Goal: Book appointment/travel/reservation

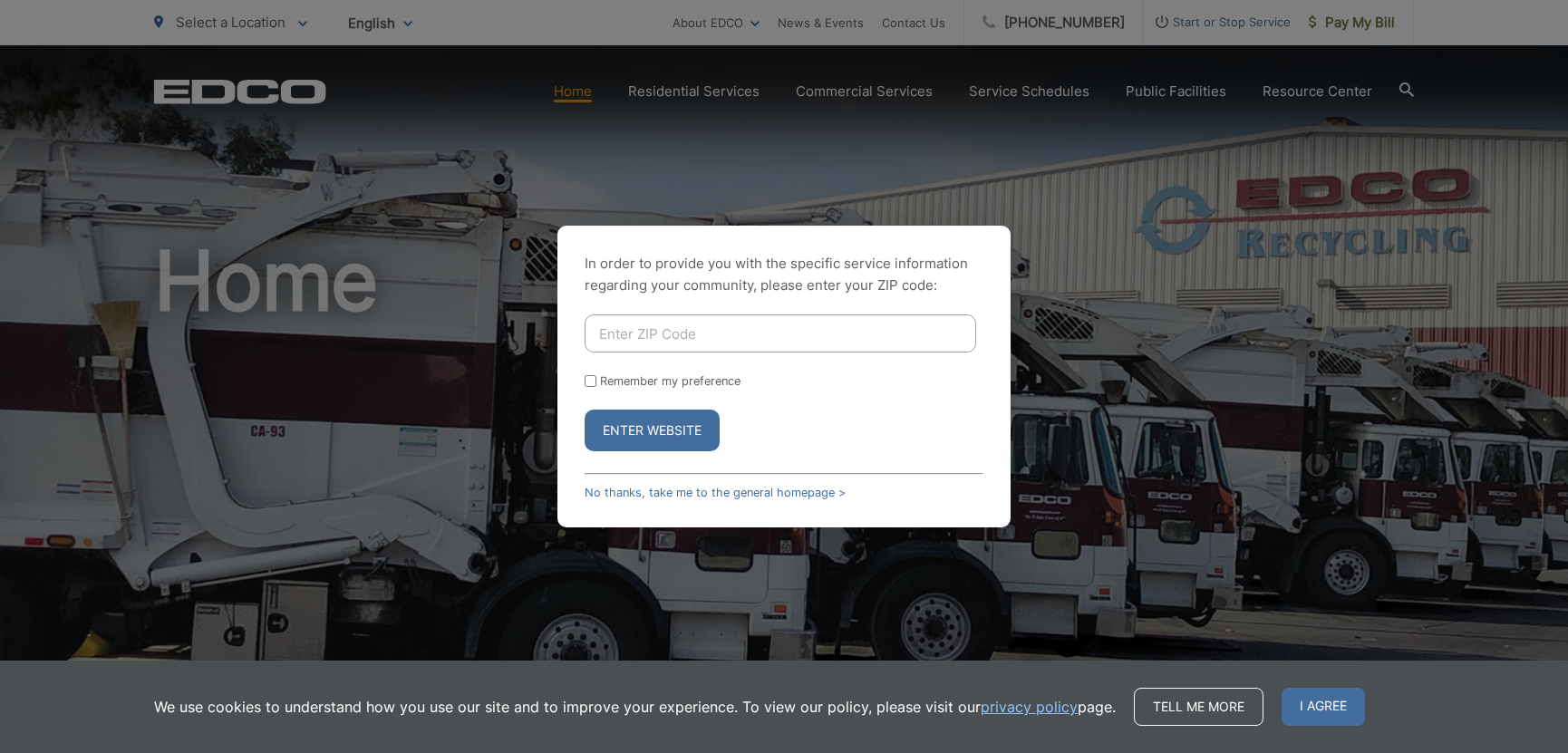
click at [739, 336] on input "Enter ZIP Code" at bounding box center [780, 333] width 392 height 38
type input "91942"
click at [652, 428] on button "Enter Website" at bounding box center [651, 430] width 135 height 42
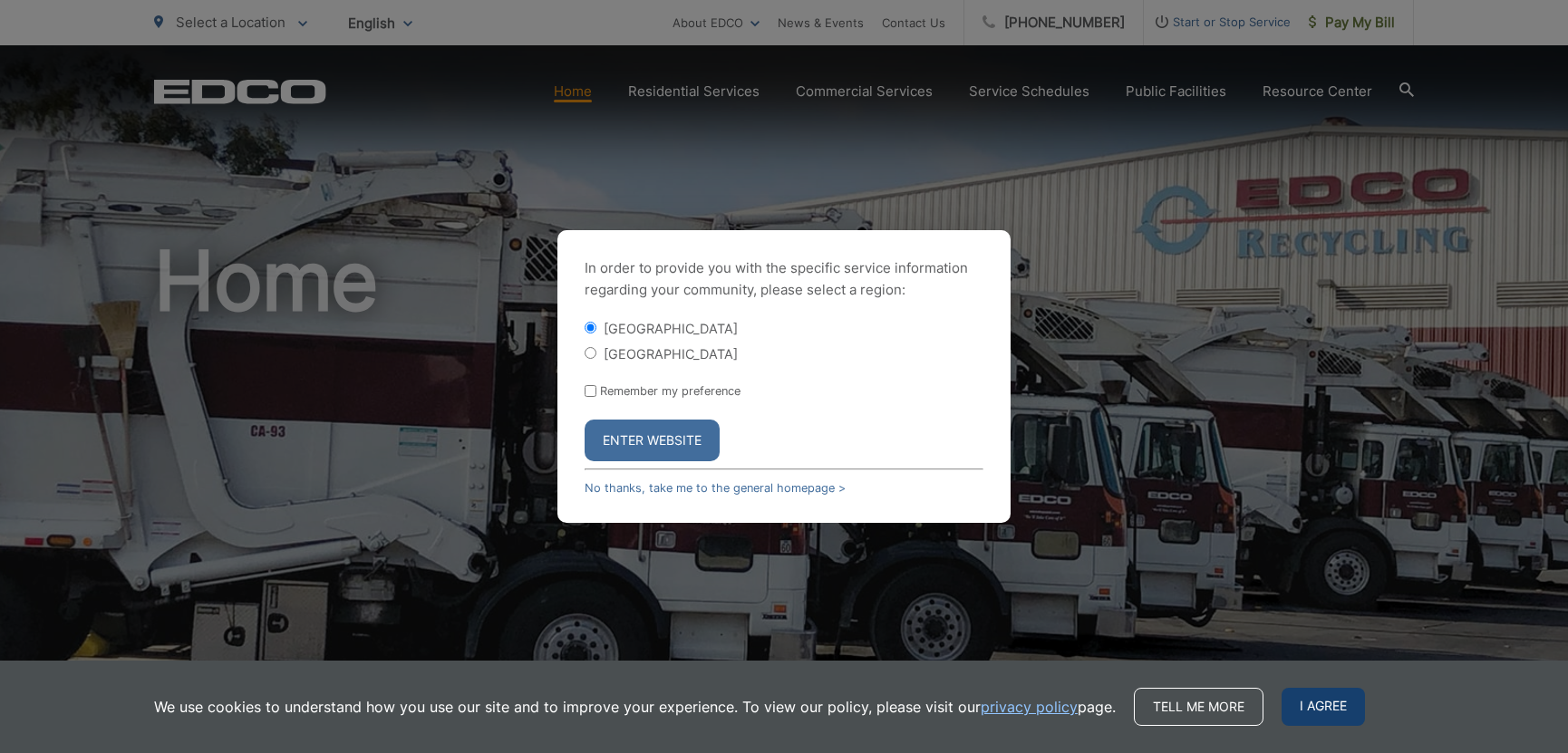
click at [1324, 714] on span "I agree" at bounding box center [1323, 706] width 83 height 38
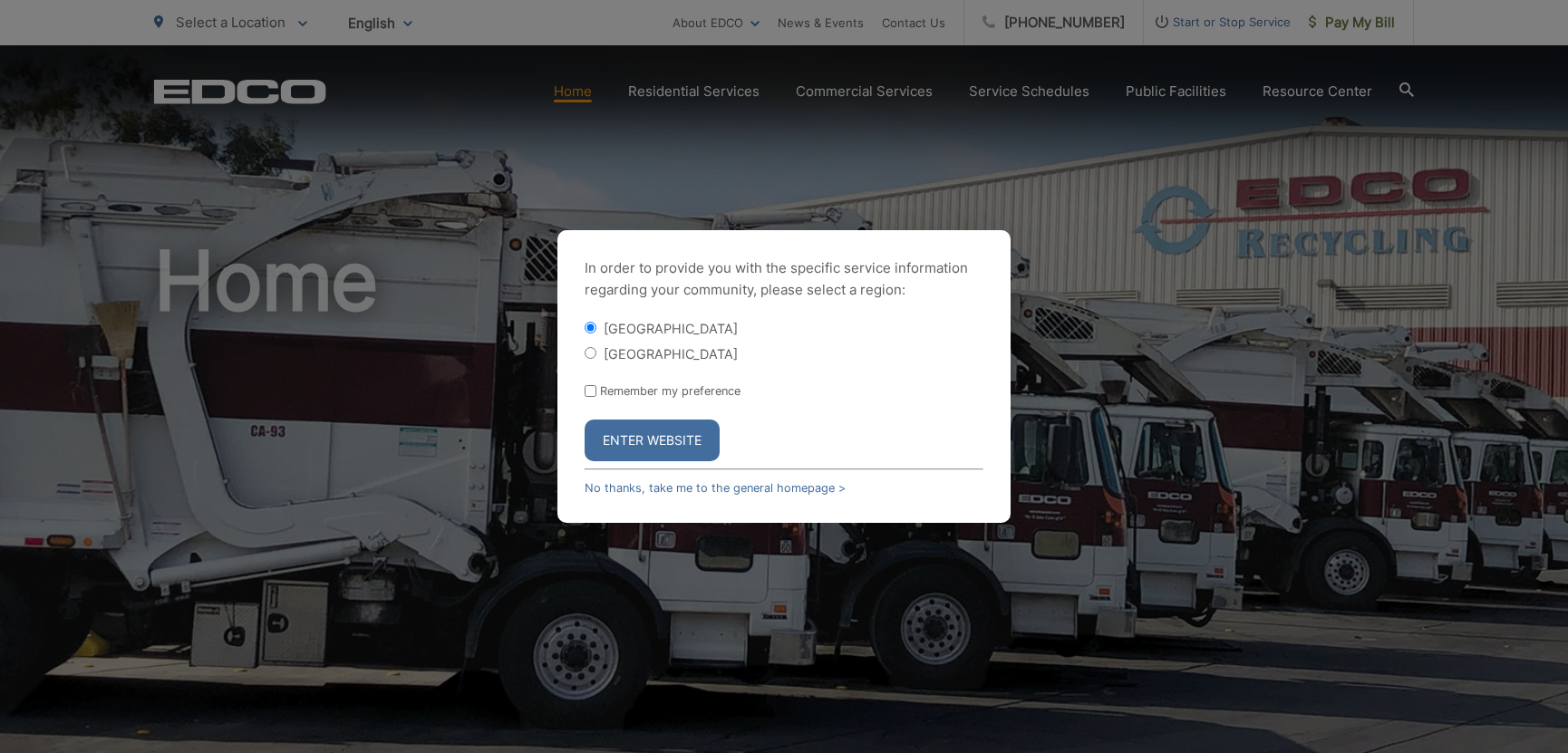
click at [639, 440] on button "Enter Website" at bounding box center [651, 440] width 135 height 42
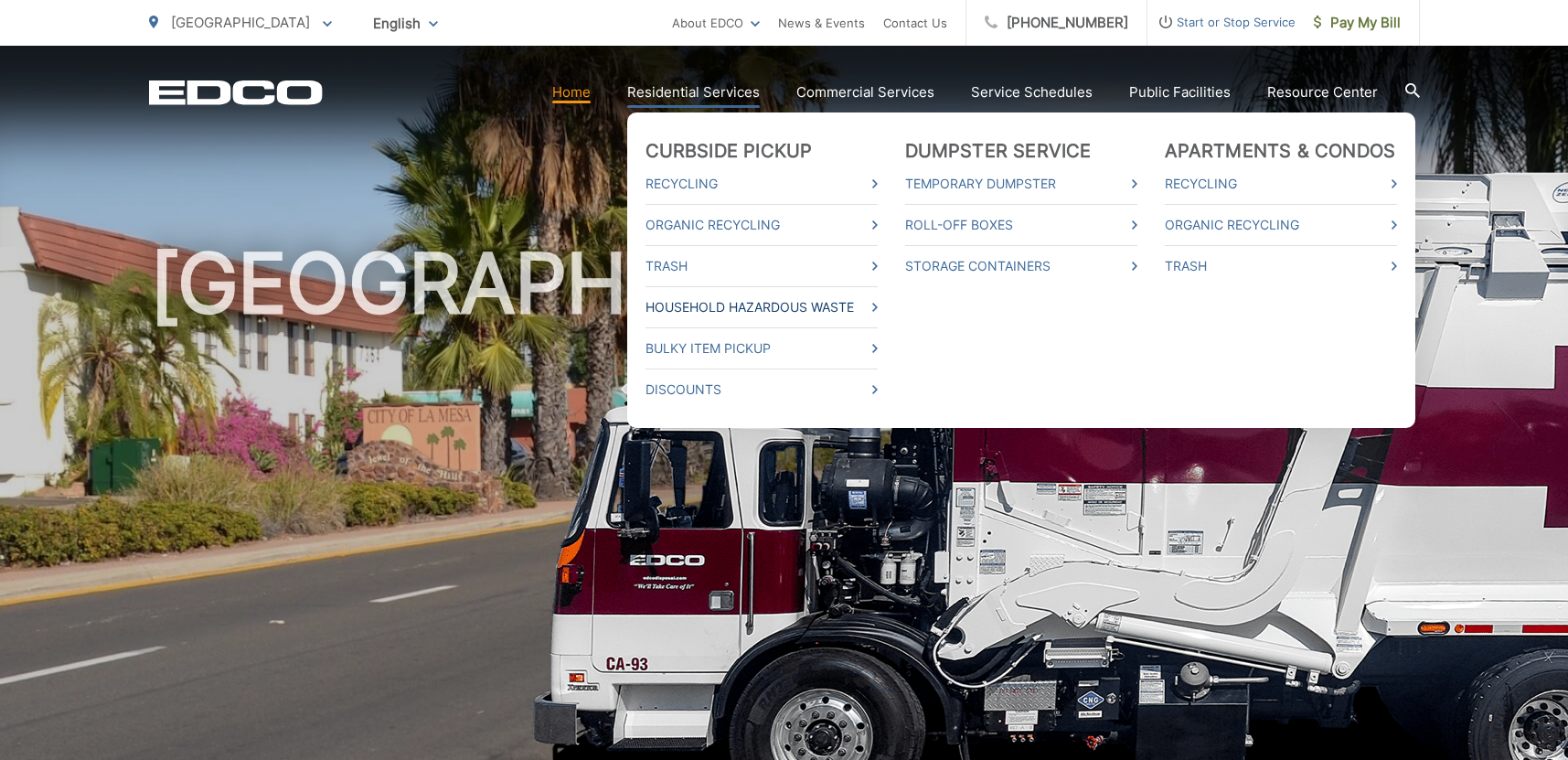
click at [681, 311] on link "Household Hazardous Waste" at bounding box center [761, 307] width 232 height 22
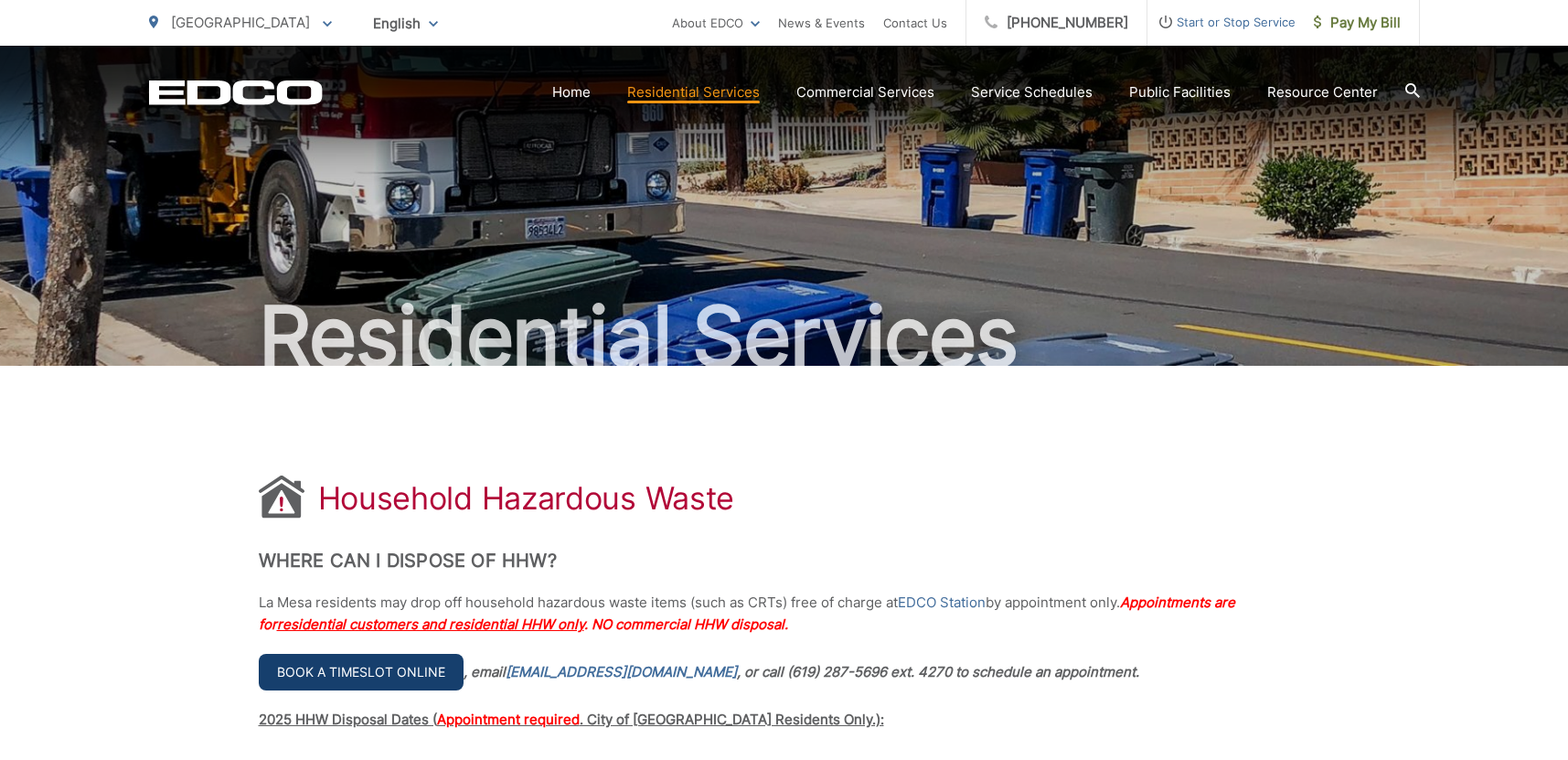
click at [405, 669] on link "Book a timeslot online" at bounding box center [361, 672] width 205 height 37
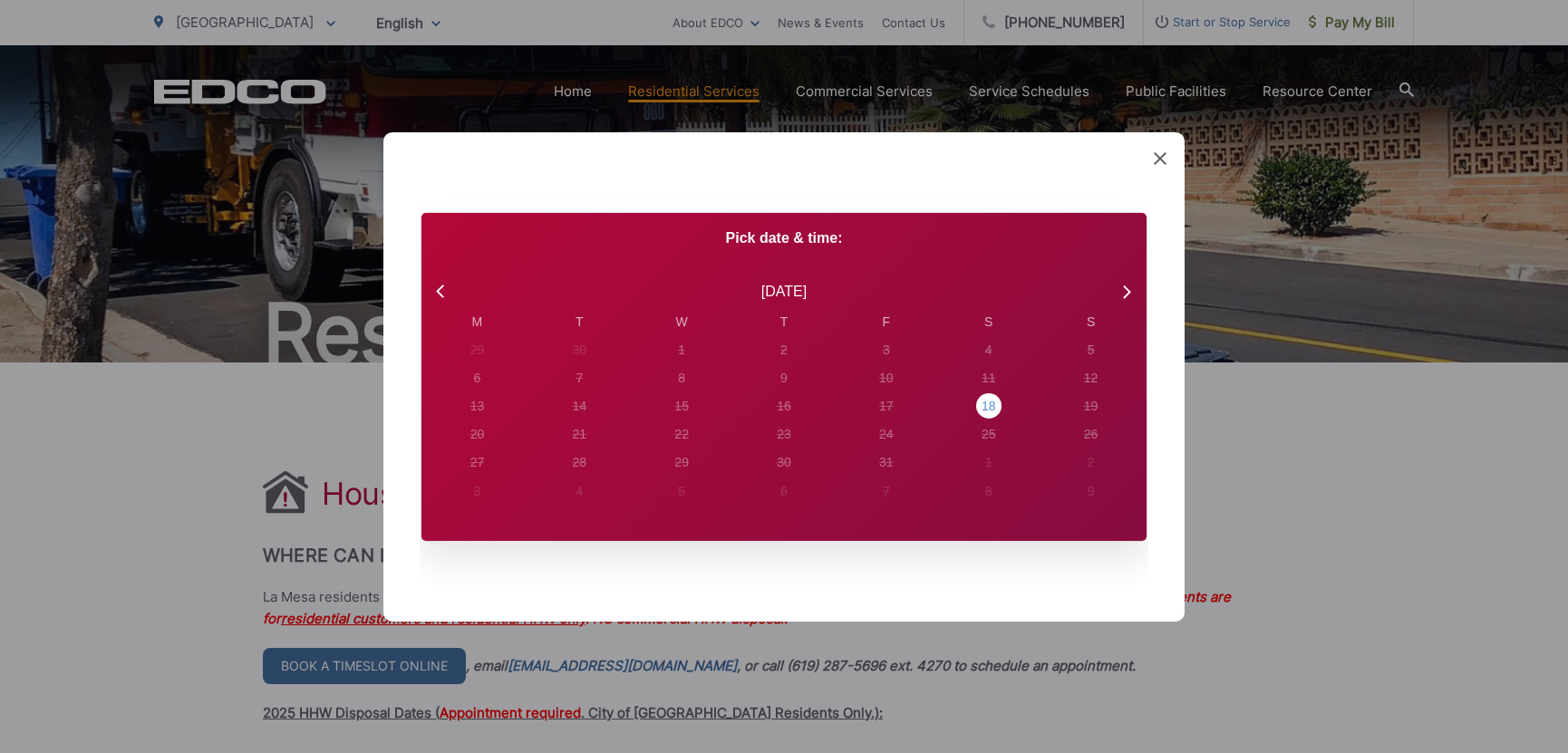
click at [485, 360] on div "18" at bounding box center [477, 350] width 14 height 19
radio input "true"
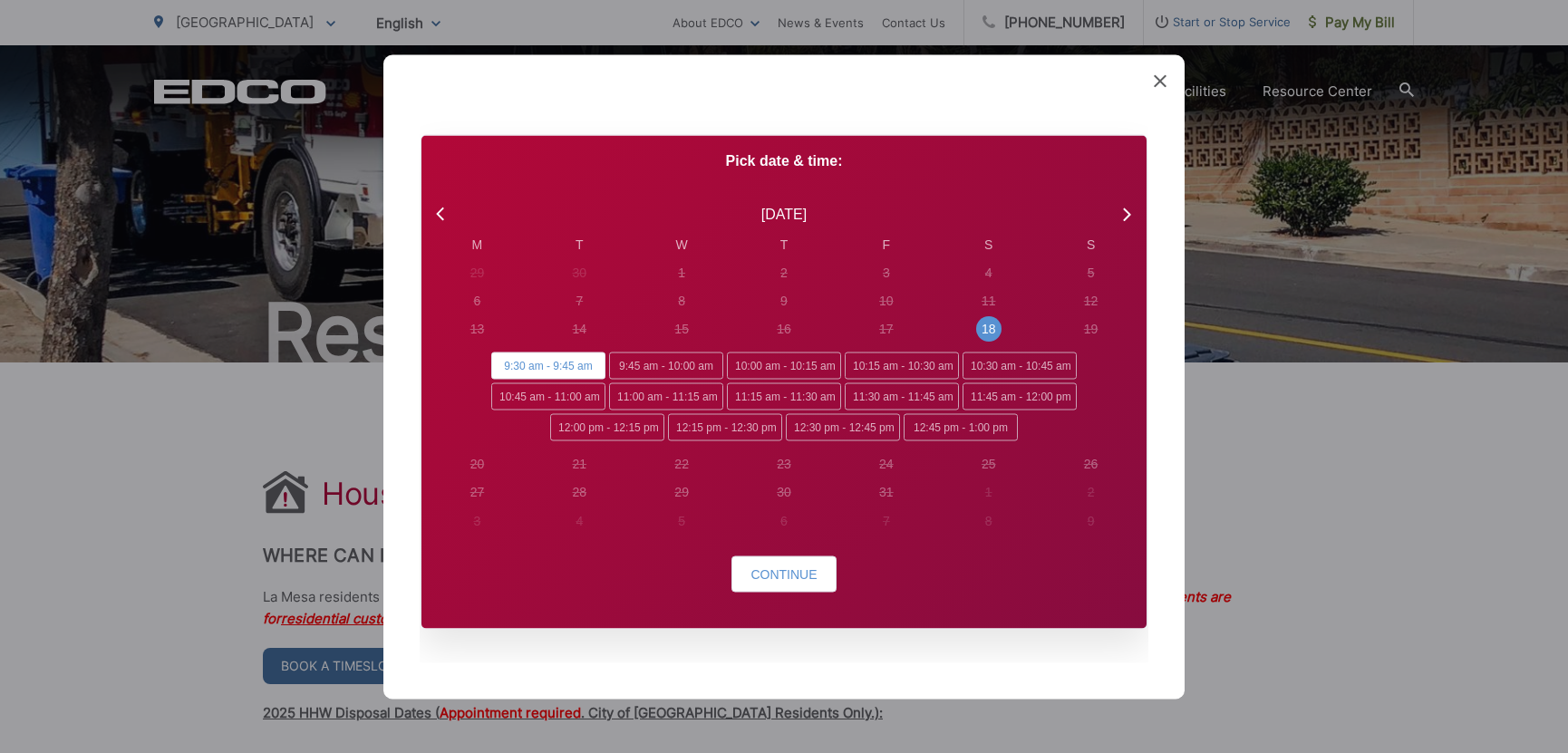
click at [723, 583] on div "Continue" at bounding box center [783, 577] width 725 height 44
click at [756, 578] on span "Continue" at bounding box center [783, 573] width 66 height 14
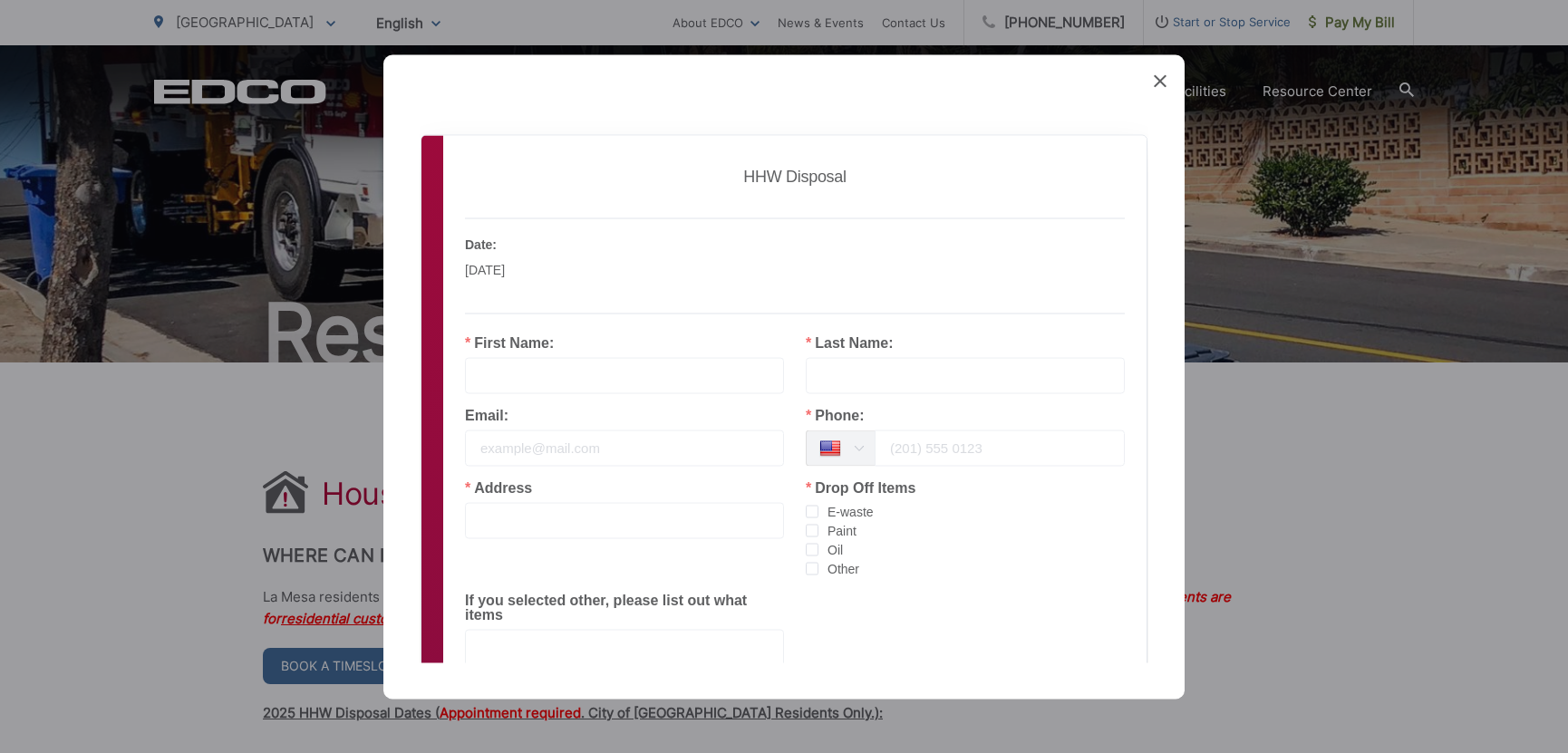
click at [497, 383] on input "text" at bounding box center [625, 375] width 319 height 36
type input "[PERSON_NAME]"
click at [493, 439] on input "email" at bounding box center [625, 448] width 319 height 36
click at [485, 456] on input "email" at bounding box center [625, 448] width 319 height 36
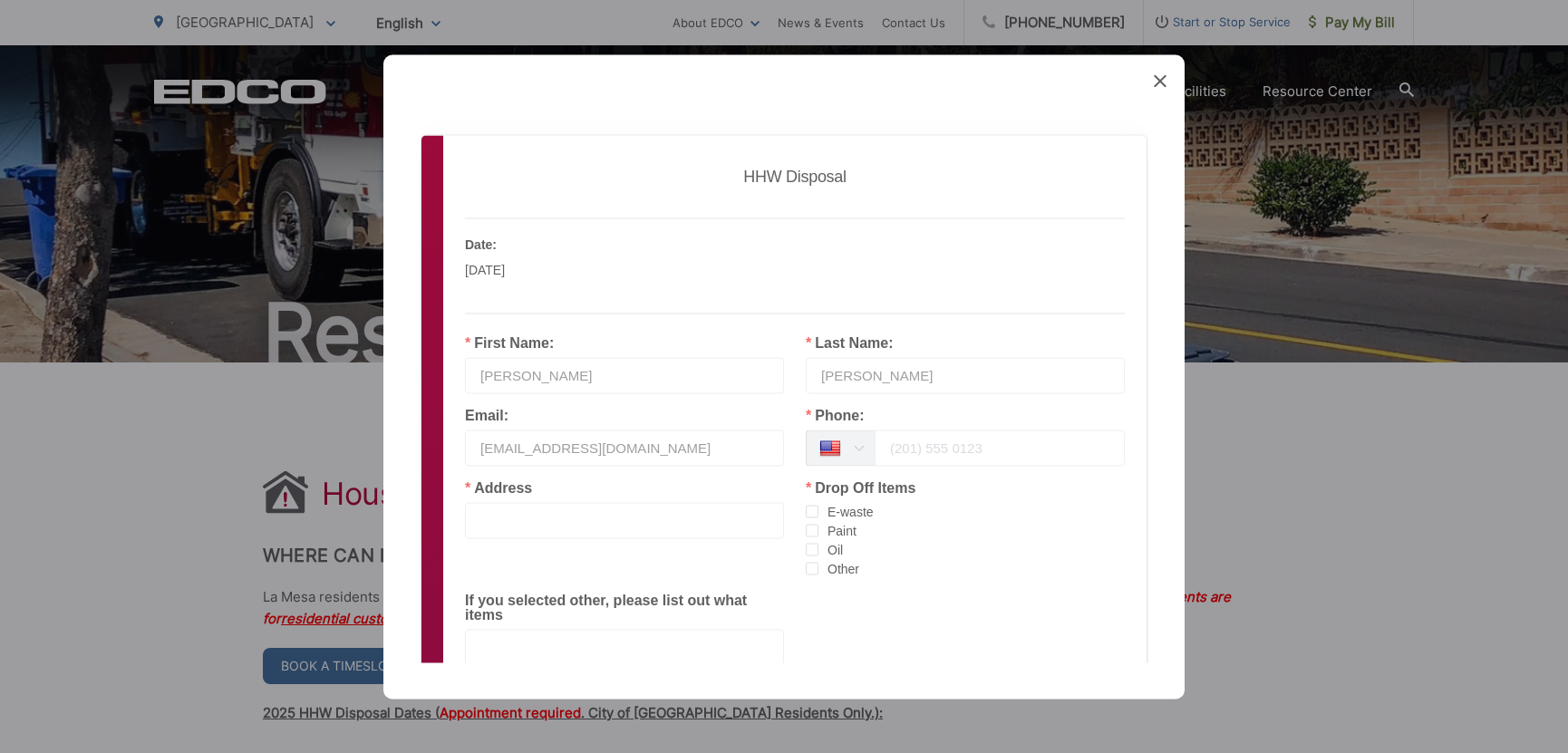
type input "[EMAIL_ADDRESS][DOMAIN_NAME]"
click at [904, 439] on input "tel" at bounding box center [1000, 448] width 250 height 36
type input "[PHONE_NUMBER]"
click at [583, 526] on input "text" at bounding box center [625, 520] width 319 height 36
click at [809, 511] on span "checkbox-group" at bounding box center [812, 511] width 12 height 12
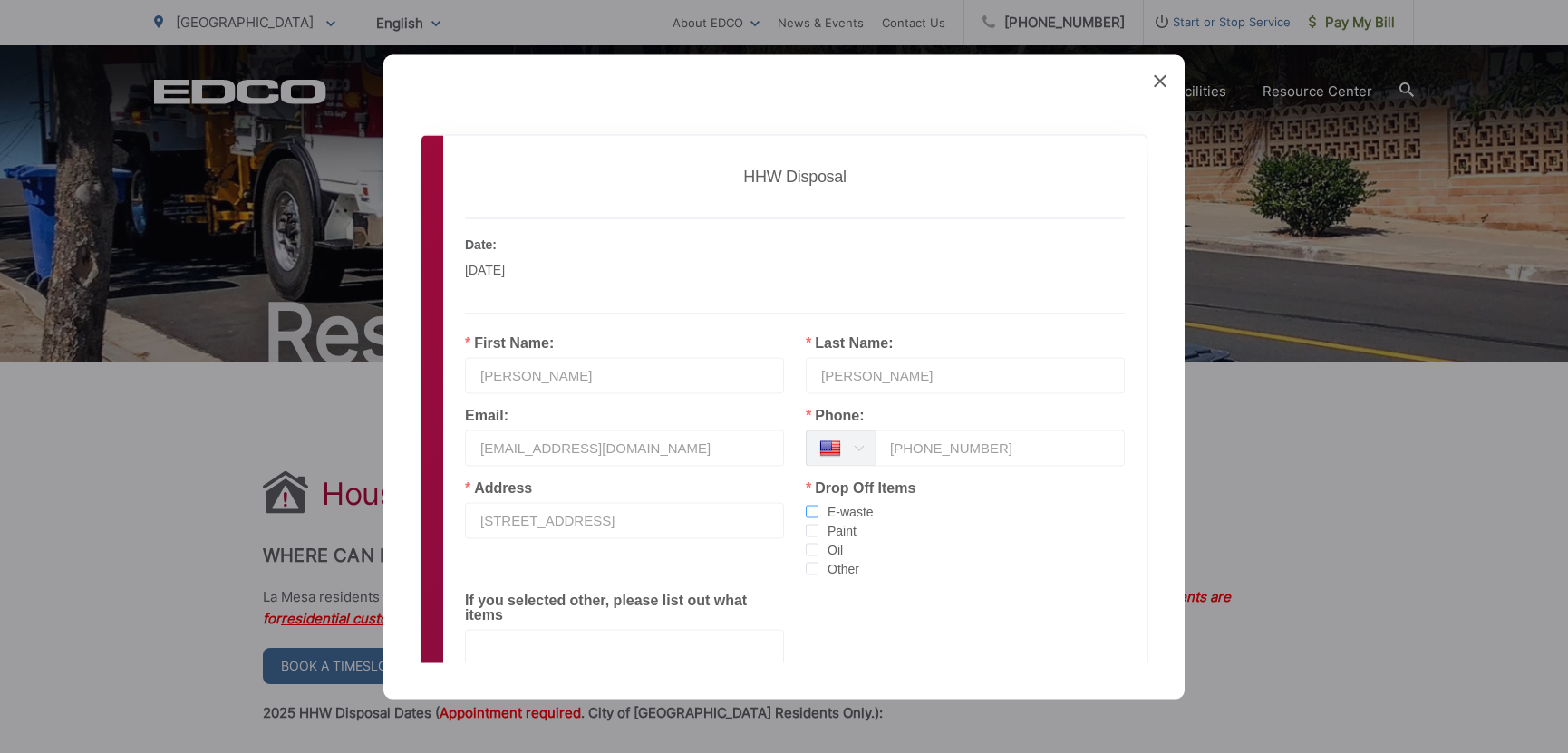
click at [818, 505] on input "E-waste" at bounding box center [818, 505] width 0 height 0
click at [806, 536] on span "checkbox-group" at bounding box center [812, 530] width 12 height 12
click at [818, 524] on input "Paint" at bounding box center [818, 524] width 0 height 0
click at [806, 549] on span "checkbox-group" at bounding box center [812, 549] width 12 height 12
click at [818, 543] on input "Oil" at bounding box center [818, 543] width 0 height 0
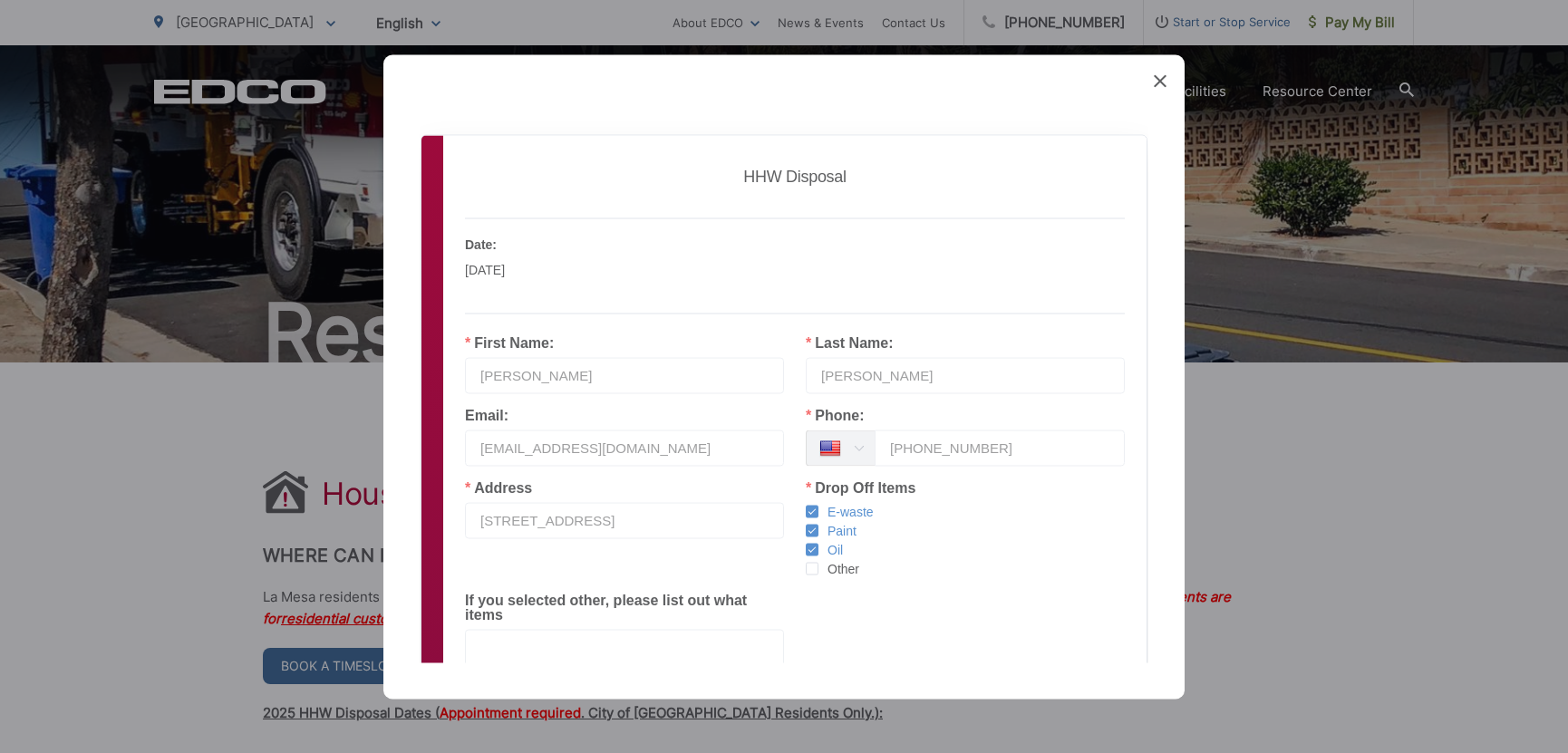
click at [663, 529] on input "[STREET_ADDRESS]" at bounding box center [625, 520] width 319 height 36
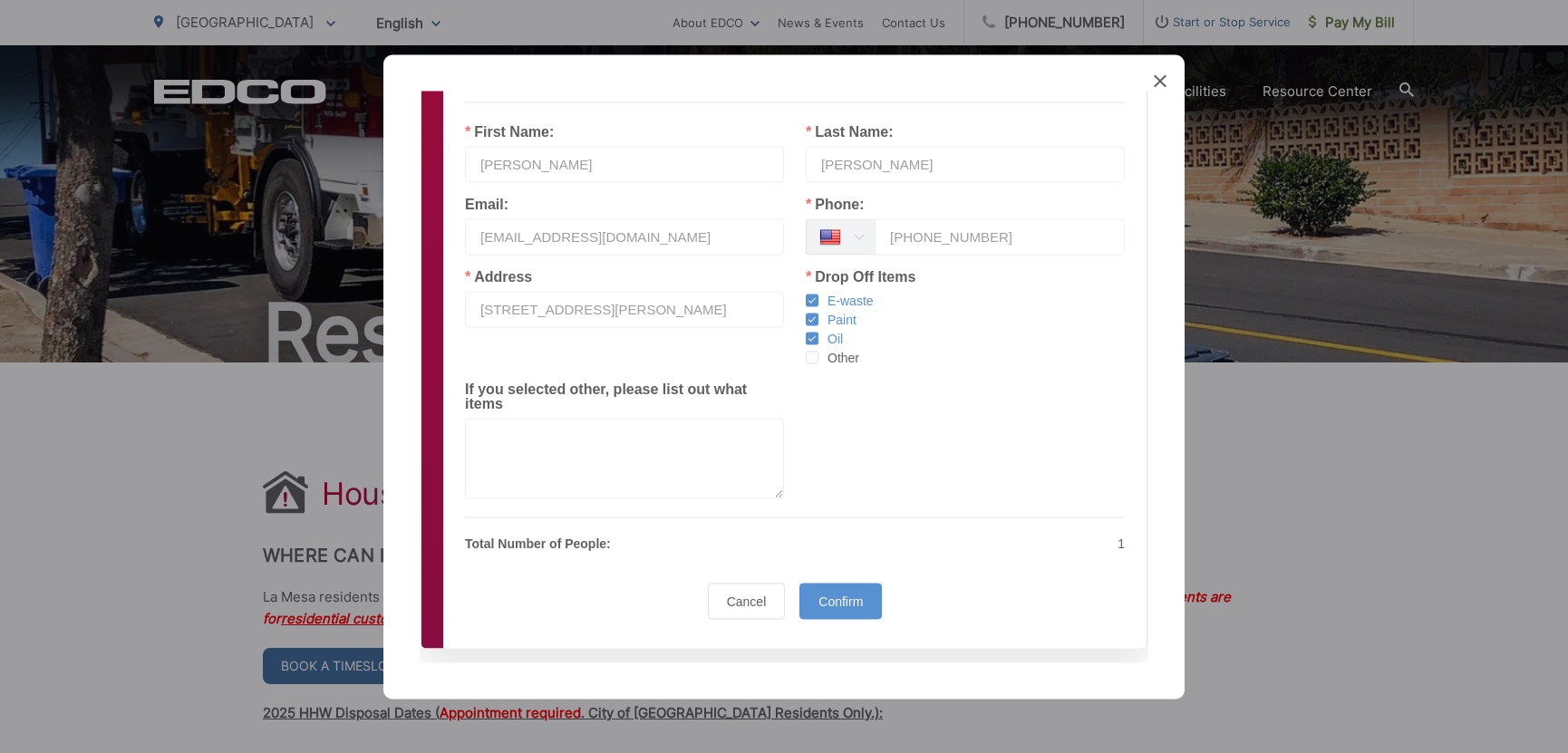
scroll to position [241, 0]
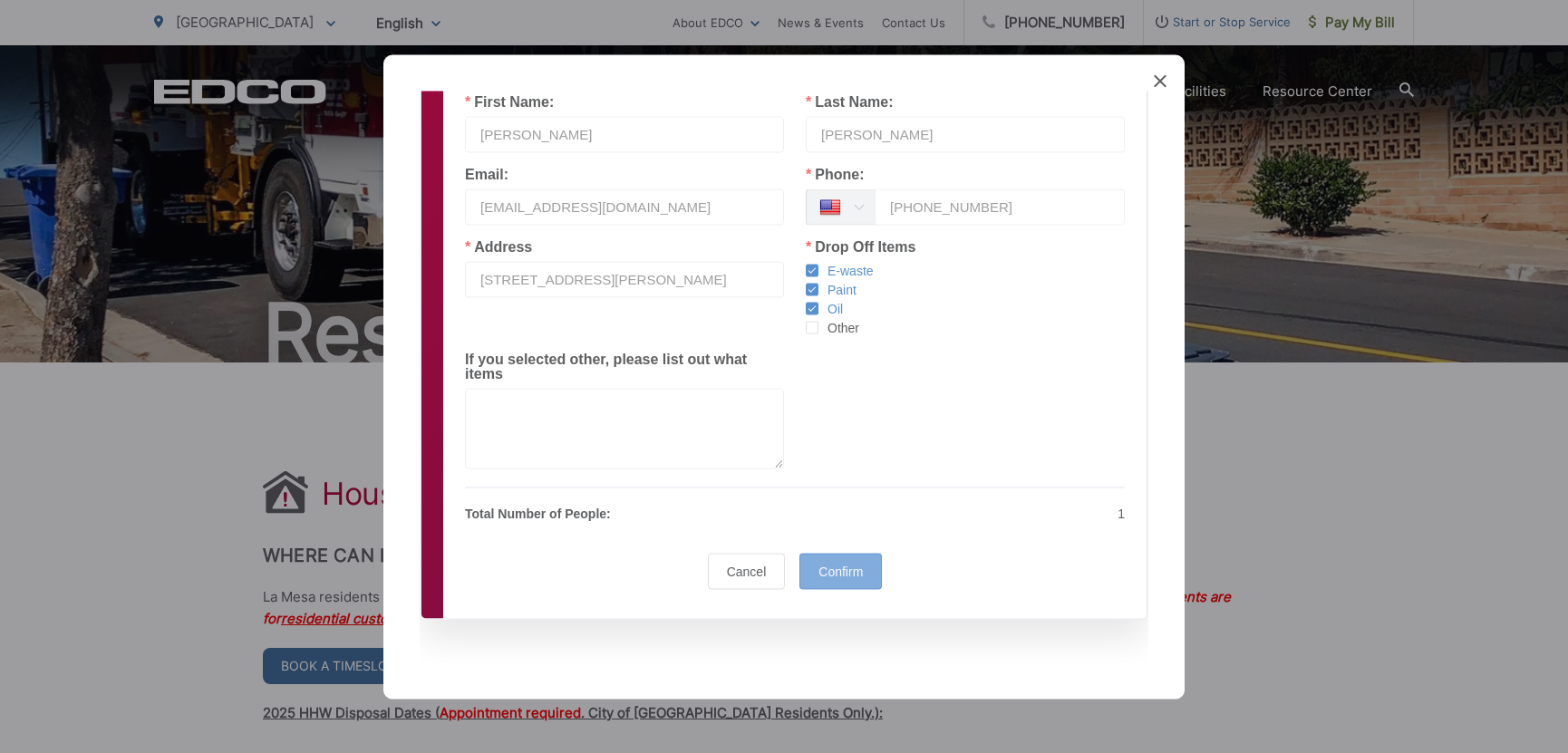
type input "[STREET_ADDRESS][PERSON_NAME]"
click at [838, 571] on span "Confirm" at bounding box center [840, 570] width 45 height 14
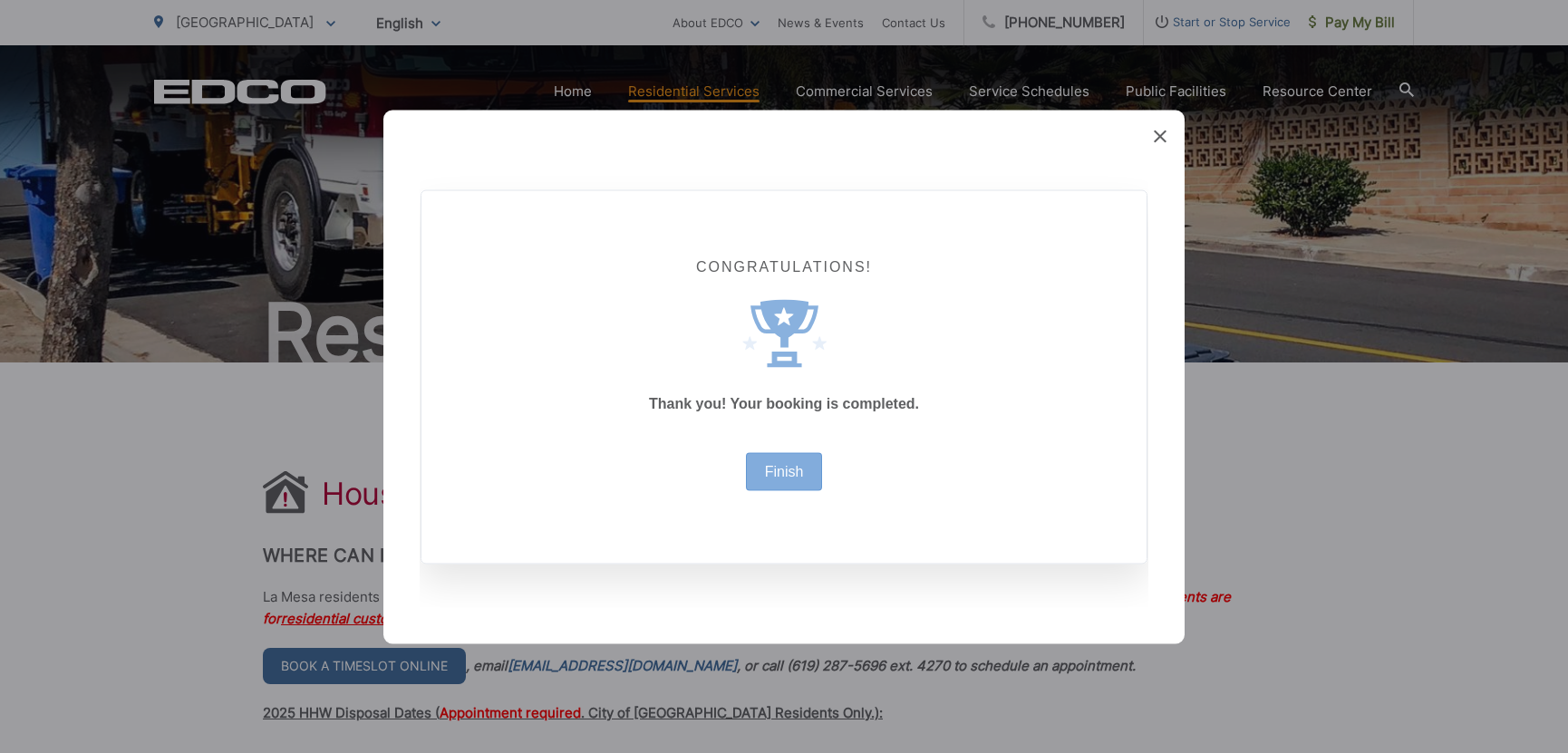
click at [794, 479] on div "Finish" at bounding box center [784, 471] width 77 height 38
click at [780, 459] on div "Finish" at bounding box center [784, 471] width 77 height 38
click at [782, 474] on link "Finish" at bounding box center [784, 471] width 39 height 14
